Goal: Task Accomplishment & Management: Use online tool/utility

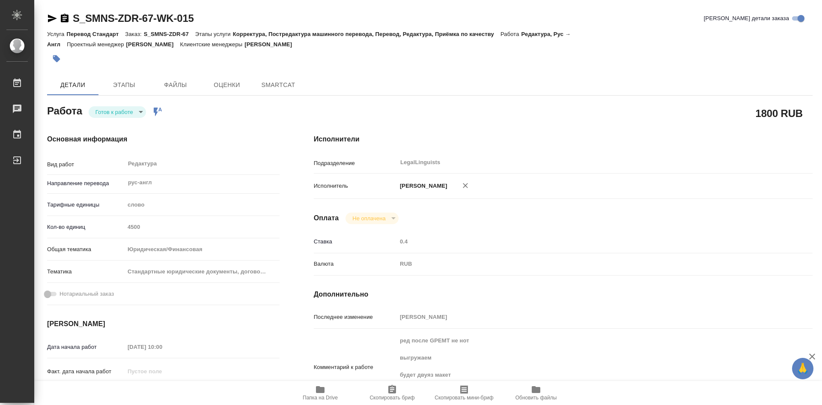
type textarea "x"
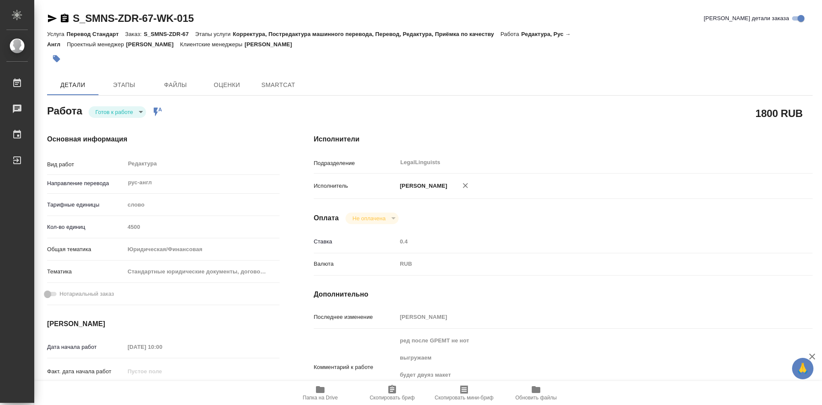
type textarea "x"
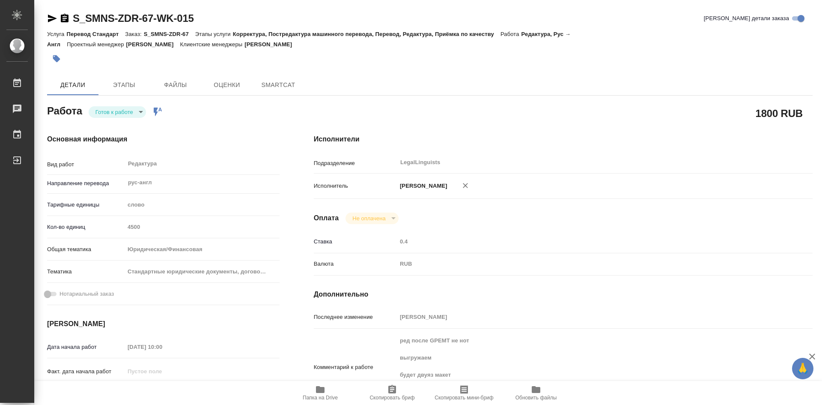
type textarea "x"
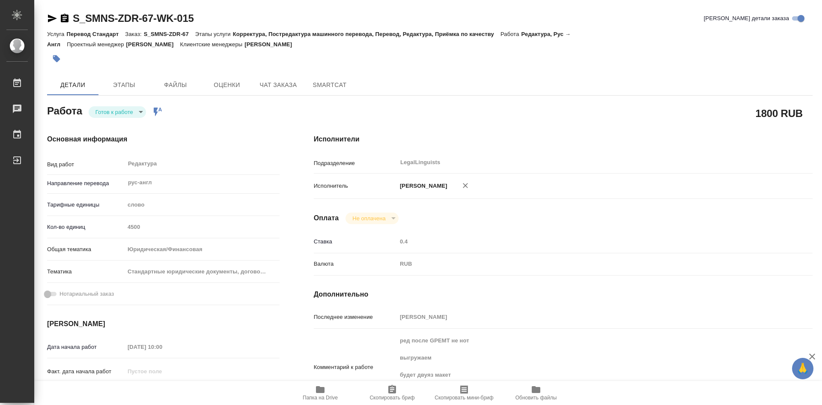
type input "readyForWork"
type textarea "Редактура"
type textarea "x"
type input "рус-англ"
type input "5a8b1489cc6b4906c91bfd90"
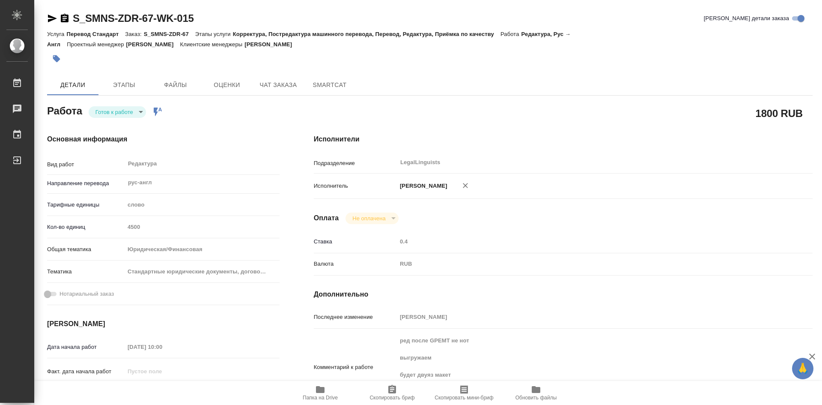
type input "4500"
type input "yr-fn"
type input "5f647205b73bc97568ca66bf"
type input "[DATE] 10:00"
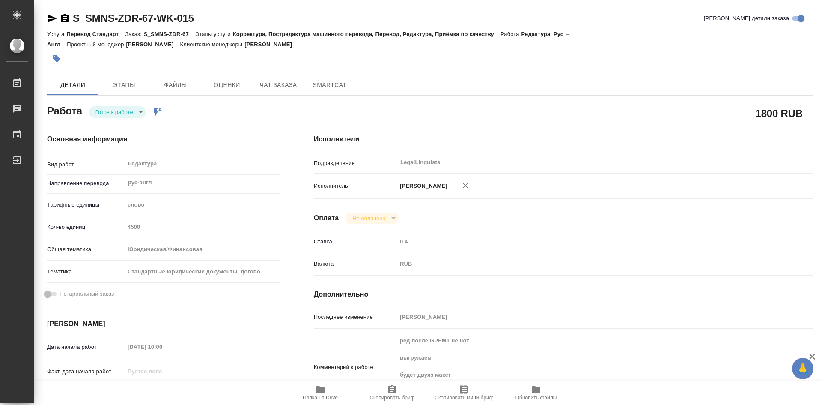
type input "[DATE] 13:00"
type input "LegalLinguists"
type input "notPayed"
type input "[PERSON_NAME]"
type textarea "ред после GPEMT не нот выгружаем будет двуяз макет есть инструкция по клиенту (…"
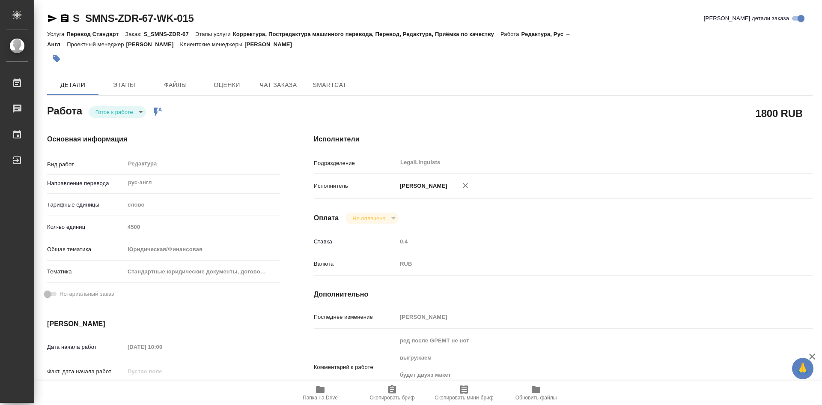
type textarea "x"
type textarea "/Clients/Сименс Здравоохранение/Orders/S_SMNS-ZDR-67/Edited/S_SMNS-ZDR-67-WK-015"
type textarea "x"
type input "S_SMNS-ZDR-67"
type input "Перевод Стандарт"
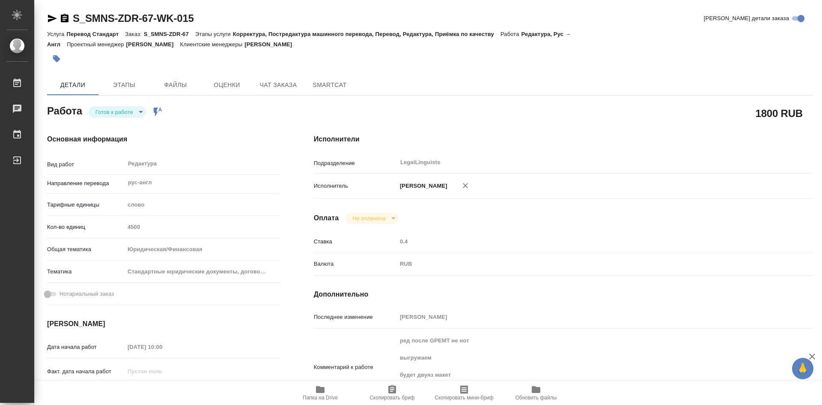
type input "Корректура, Постредактура машинного перевода, Перевод, Редактура, Приёмка по ка…"
type input "[PERSON_NAME]"
type input "/Clients/Сименс Здравоохранение/Orders/S_SMNS-ZDR-67"
type textarea "x"
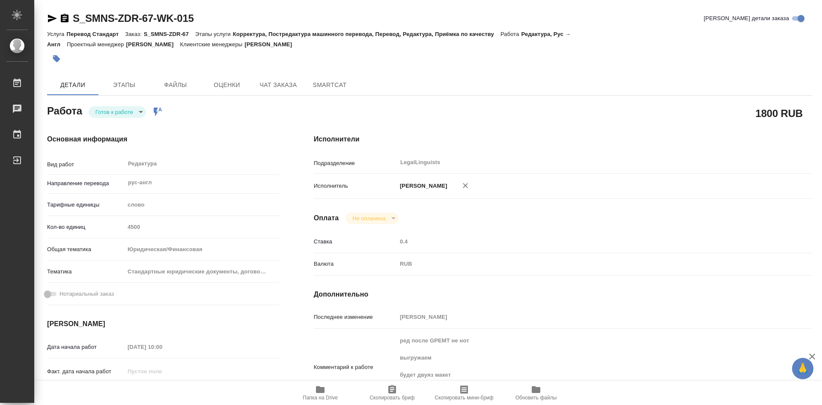
type textarea "перевод на английский язык ((добавлением колонки с правой стороны страницы)"
type textarea "x"
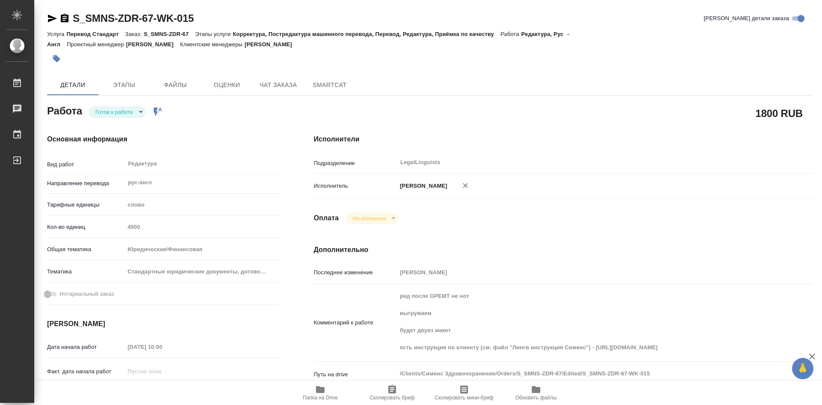
type textarea "x"
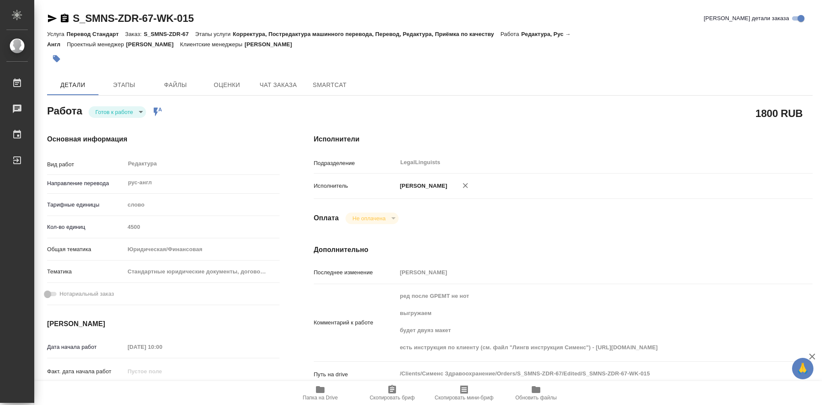
type textarea "x"
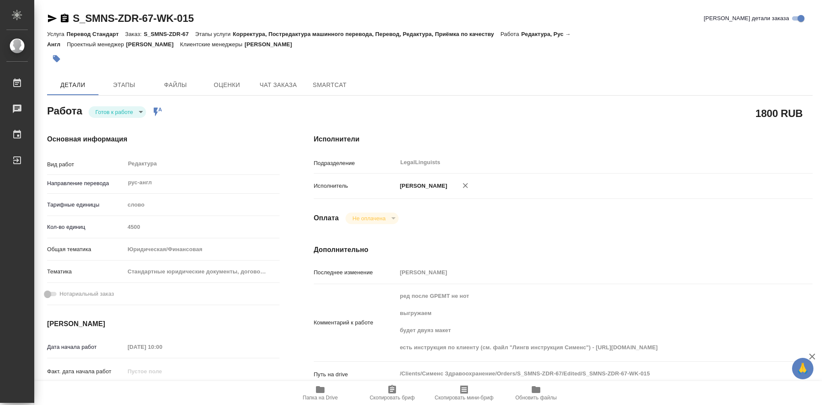
type textarea "x"
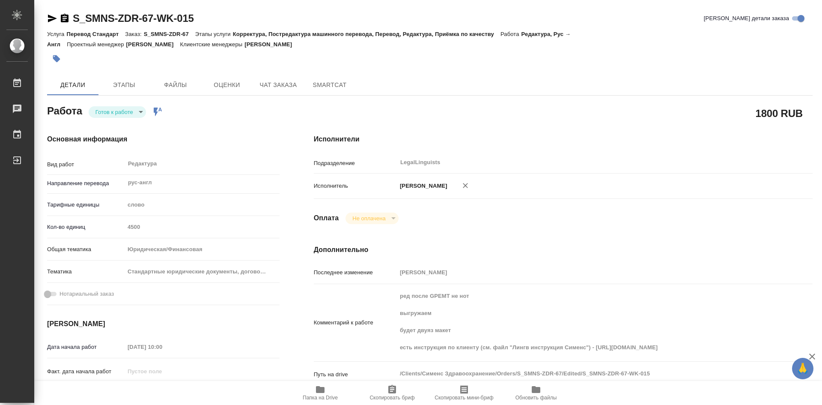
click at [318, 388] on icon "button" at bounding box center [320, 389] width 9 height 7
type textarea "x"
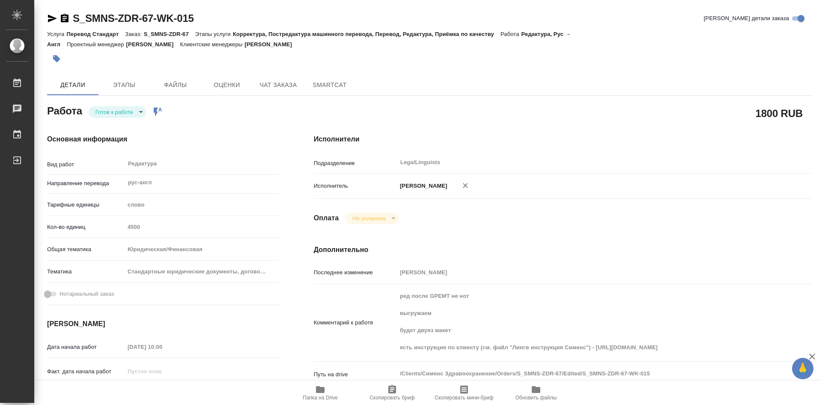
type textarea "x"
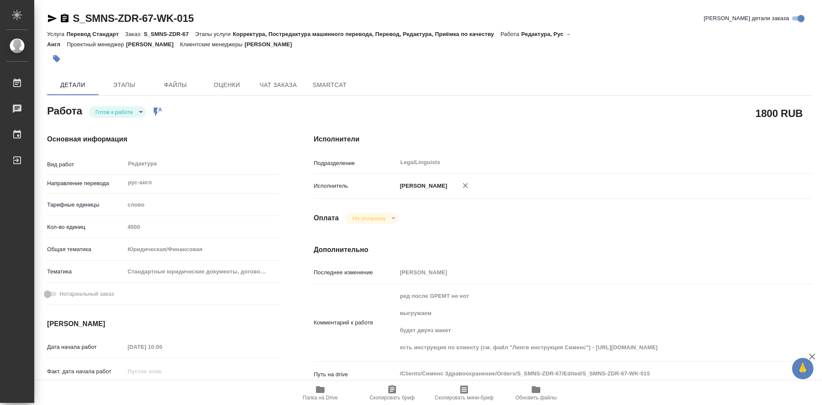
type textarea "x"
click at [336, 89] on span "SmartCat" at bounding box center [329, 85] width 41 height 11
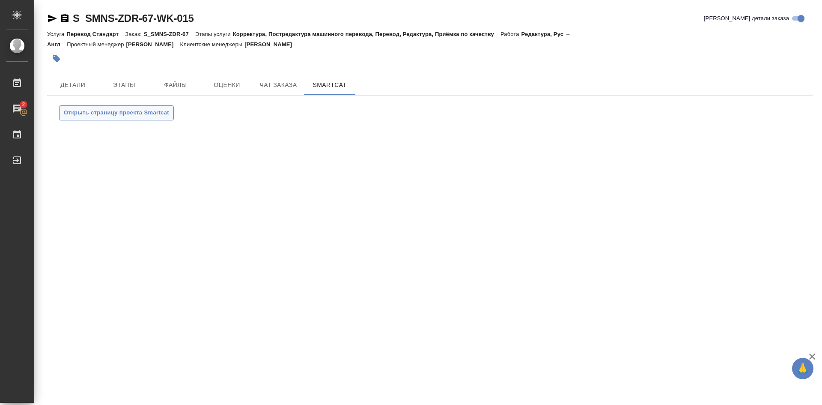
click at [125, 114] on span "Открыть страницу проекта Smartcat" at bounding box center [116, 113] width 105 height 10
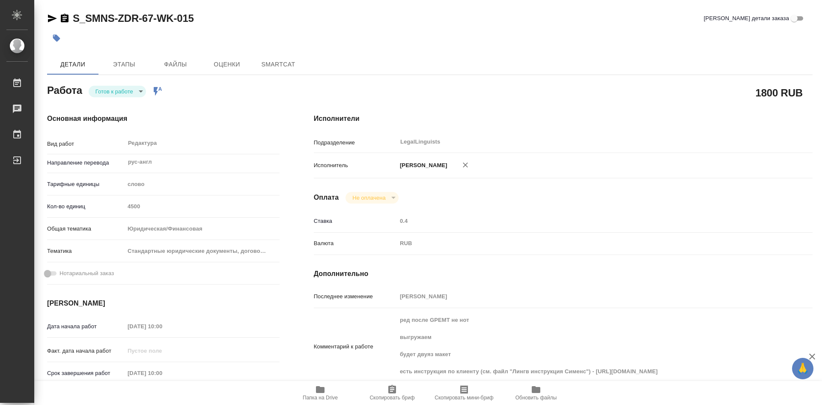
type textarea "x"
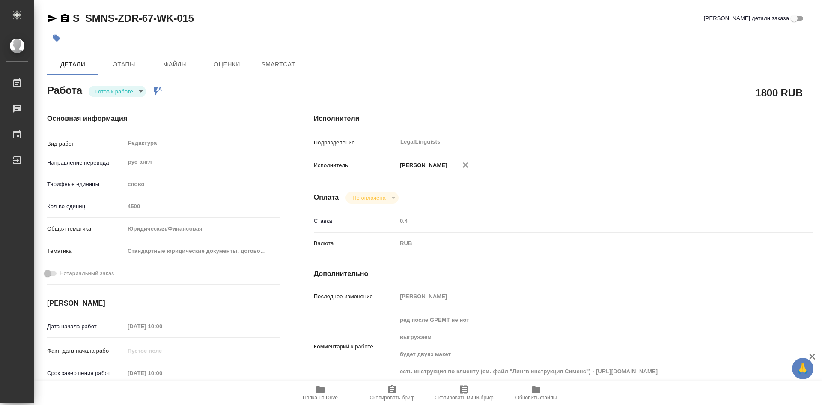
type textarea "x"
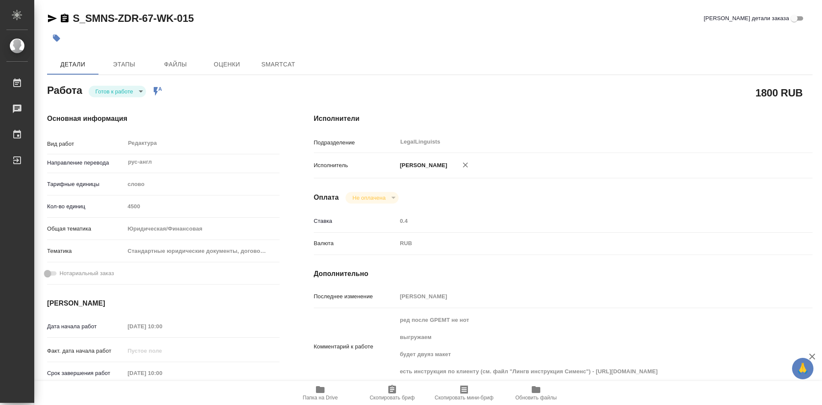
type textarea "x"
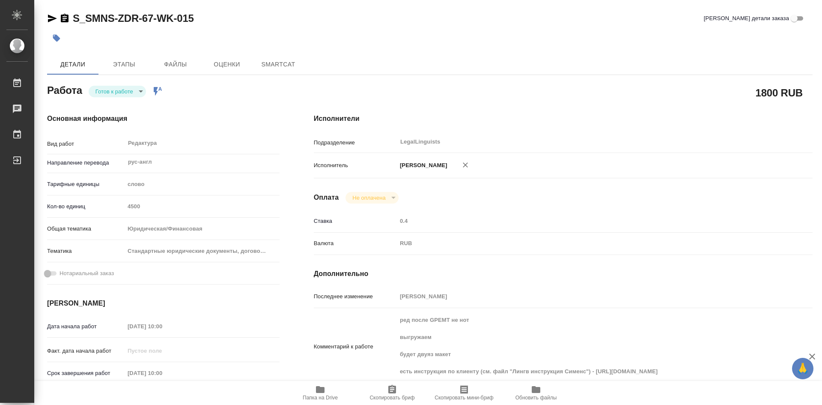
type textarea "x"
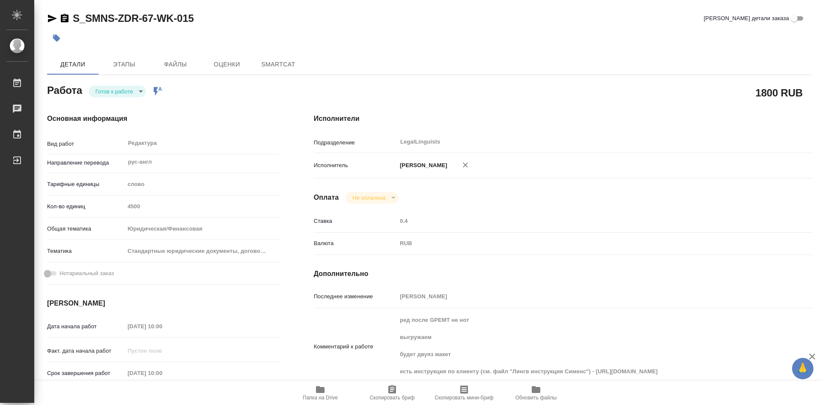
type textarea "x"
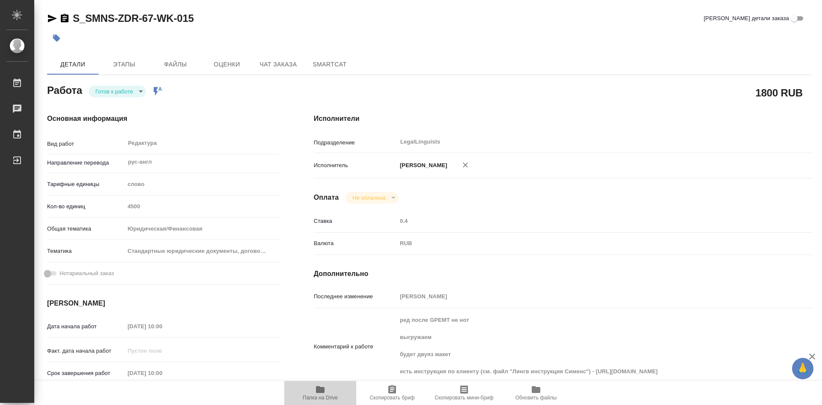
click at [316, 391] on icon "button" at bounding box center [320, 389] width 10 height 10
type textarea "x"
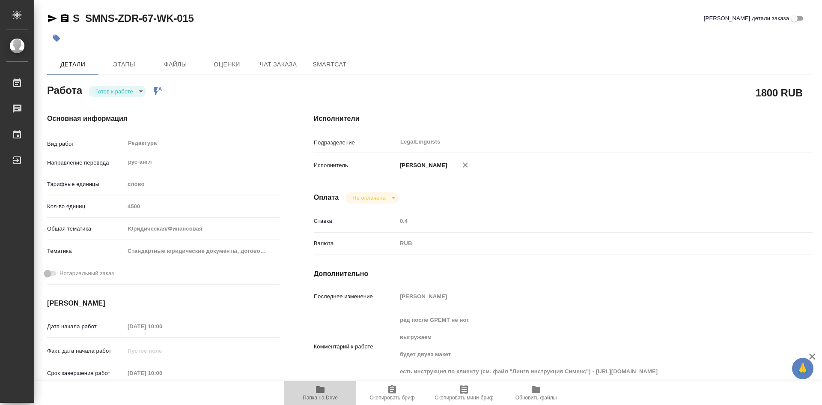
type textarea "x"
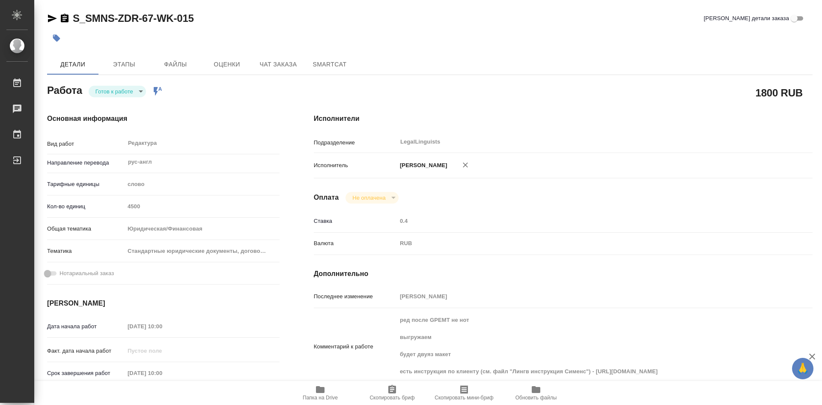
type textarea "x"
click at [321, 394] on icon "button" at bounding box center [320, 389] width 10 height 10
type textarea "x"
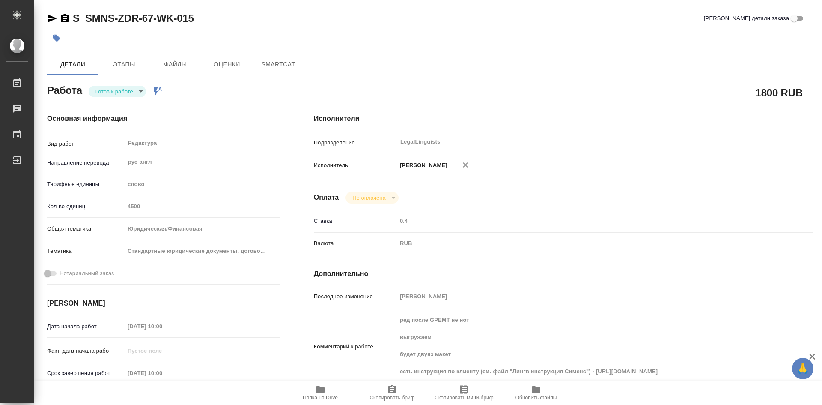
type textarea "x"
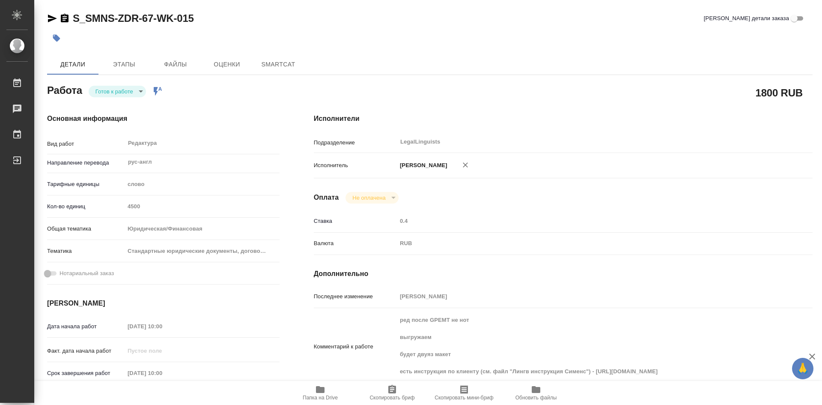
type textarea "x"
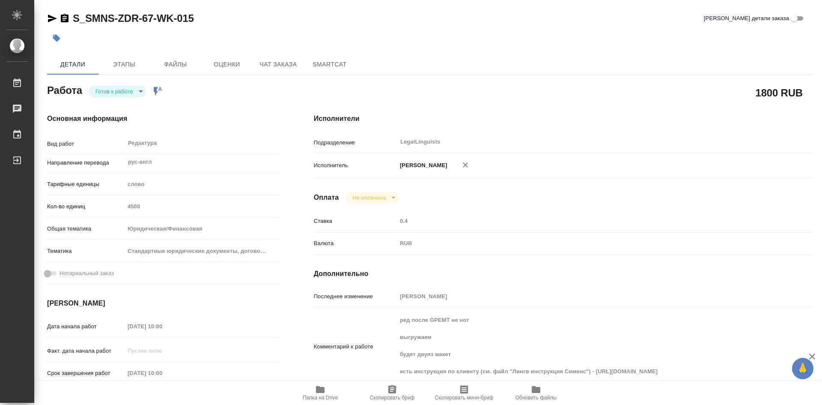
type textarea "x"
click at [142, 91] on body "🙏 .cls-1 fill:#fff; AWATERA Soldatenkova Tatyana Работы Чаты График Выйти S_SMN…" at bounding box center [411, 202] width 822 height 405
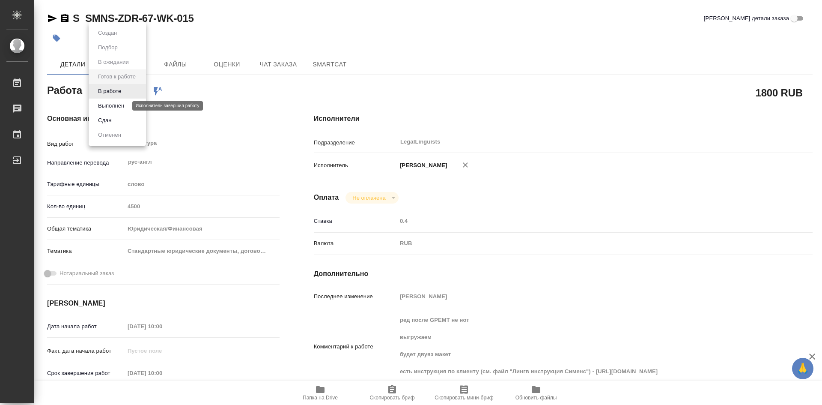
type textarea "x"
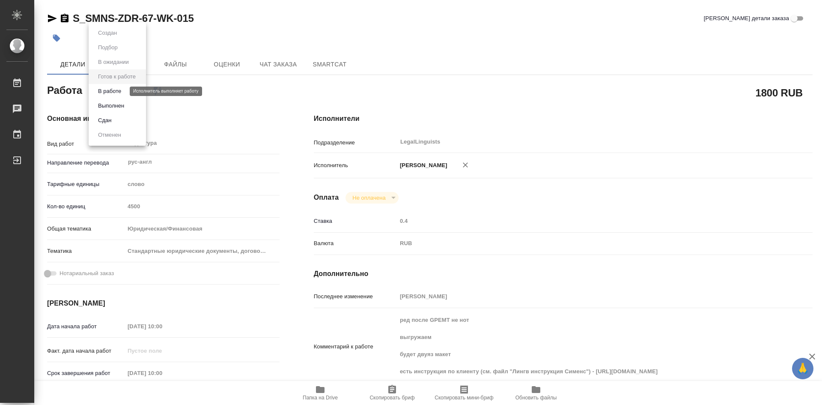
drag, startPoint x: 119, startPoint y: 88, endPoint x: 121, endPoint y: 113, distance: 25.0
click at [119, 90] on button "В работе" at bounding box center [110, 91] width 28 height 9
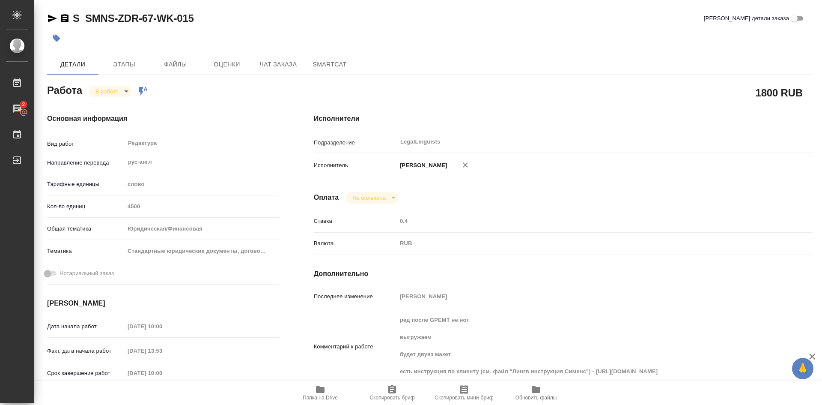
type textarea "x"
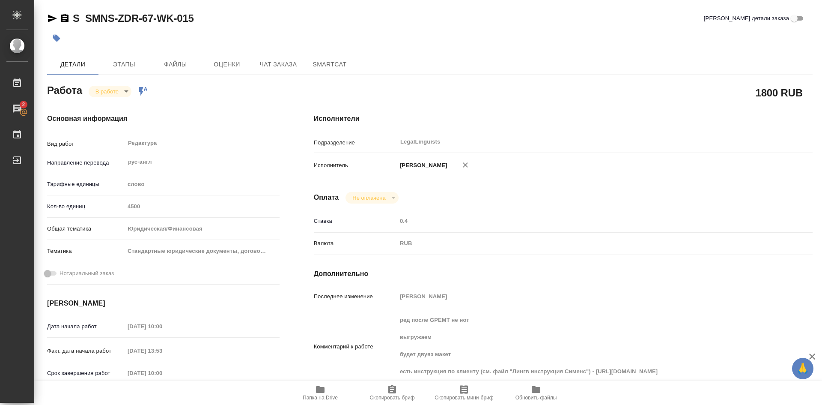
type textarea "x"
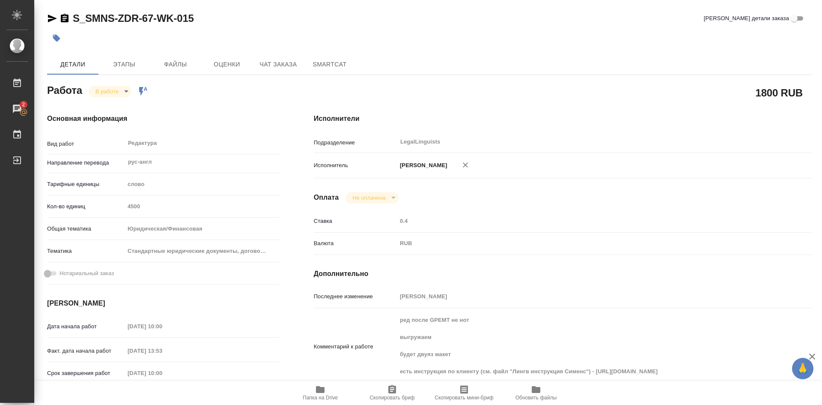
type textarea "x"
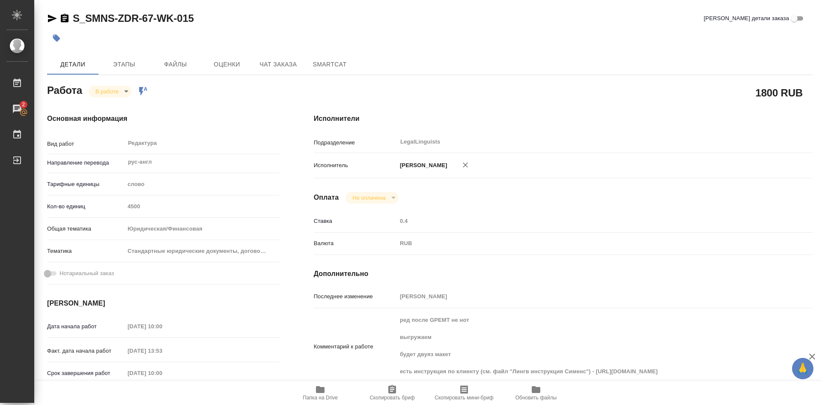
scroll to position [86, 0]
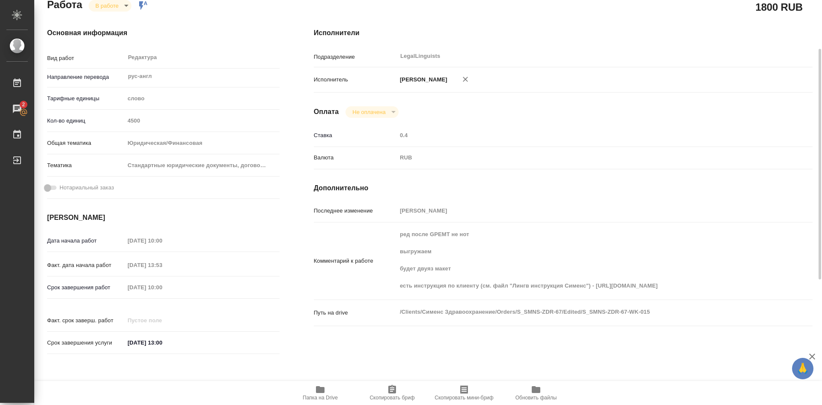
type textarea "x"
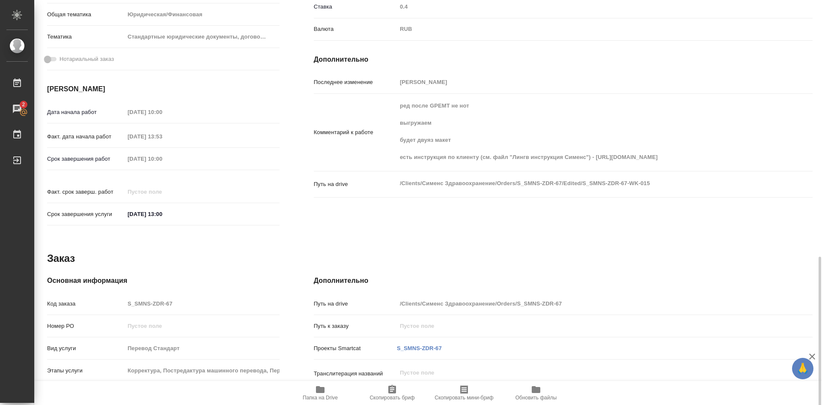
scroll to position [300, 0]
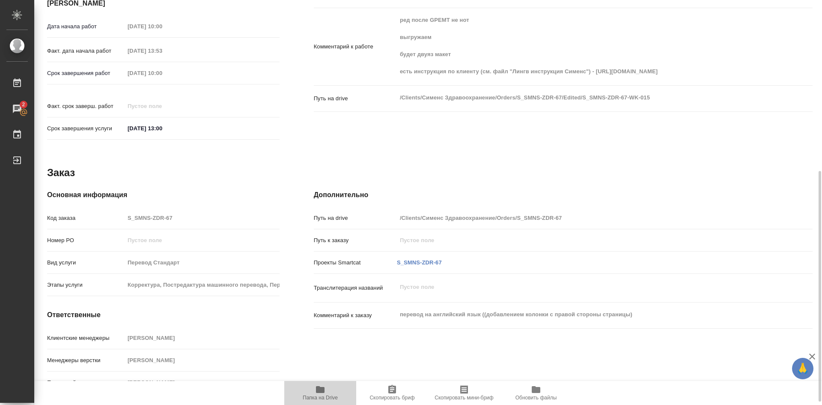
click at [319, 387] on icon "button" at bounding box center [320, 389] width 9 height 7
click at [324, 395] on span "Папка на Drive" at bounding box center [320, 397] width 35 height 6
